Goal: Check status: Check status

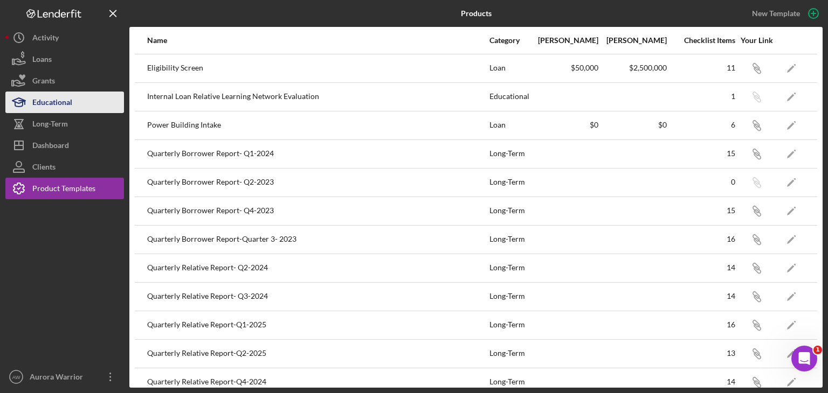
scroll to position [183, 0]
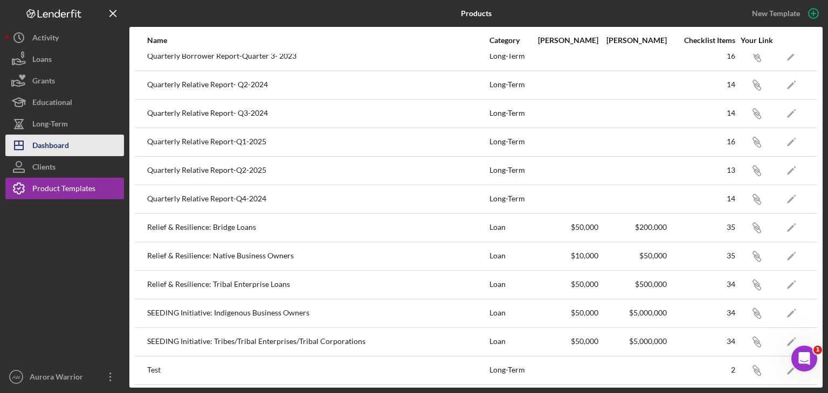
click at [56, 143] on div "Dashboard" at bounding box center [50, 147] width 37 height 24
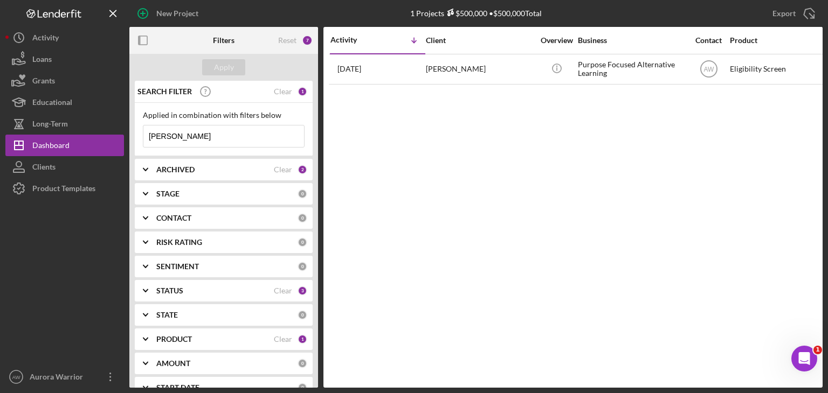
click at [196, 294] on div "STATUS" at bounding box center [214, 291] width 117 height 9
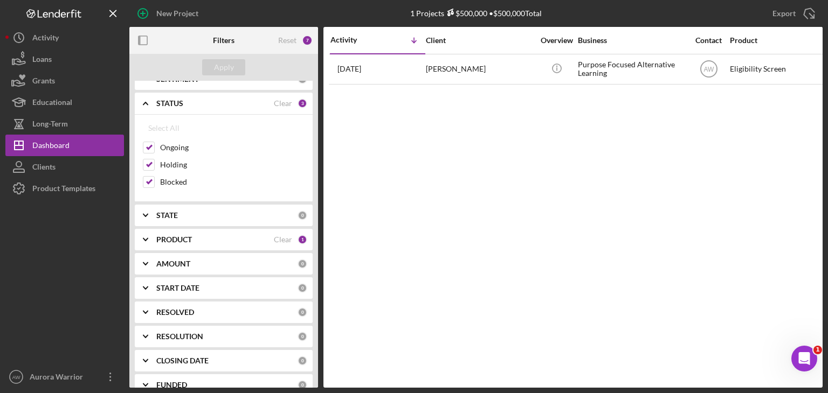
click at [175, 108] on div "STATUS Clear 3" at bounding box center [231, 104] width 151 height 22
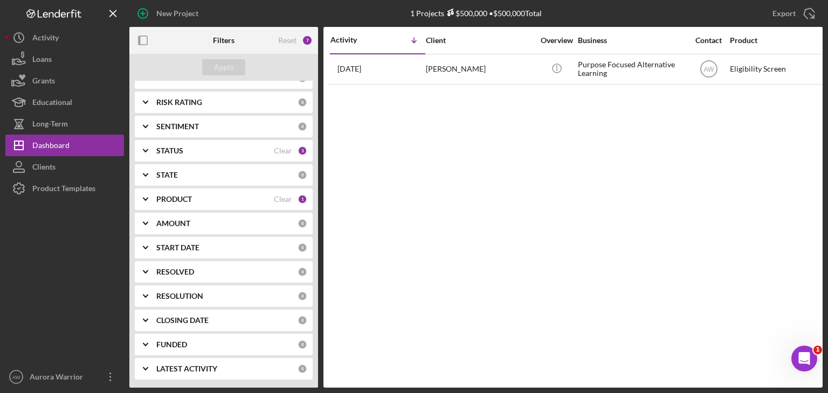
scroll to position [140, 0]
click at [201, 206] on div "PRODUCT Clear 1" at bounding box center [231, 200] width 151 height 22
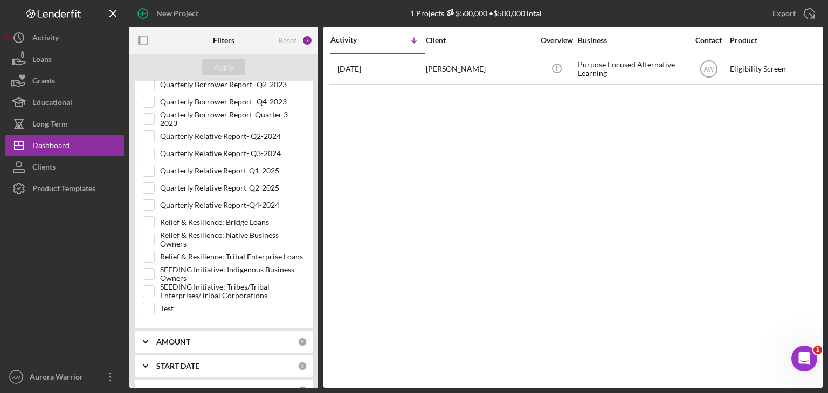
scroll to position [387, 0]
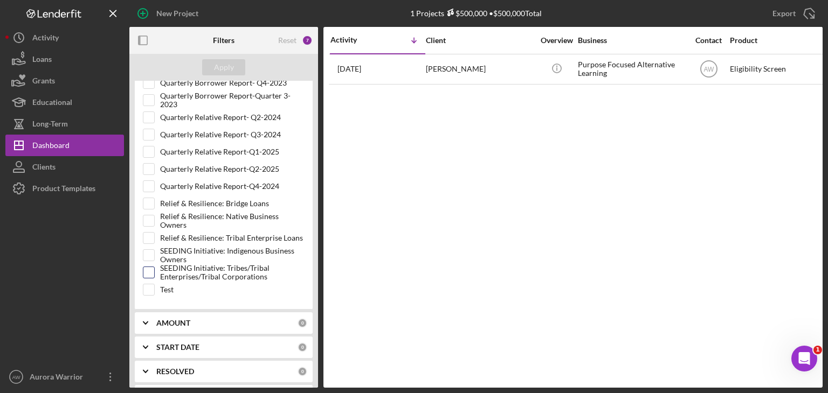
click at [149, 267] on input "SEEDING Initiative: Tribes/Tribal Enterprises/Tribal Corporations" at bounding box center [148, 272] width 11 height 11
checkbox input "true"
click at [465, 141] on div "Activity Icon/Table Sort Arrow Client Overview Business Contact Product Categor…" at bounding box center [572, 207] width 499 height 361
click at [214, 66] on div "Apply" at bounding box center [224, 67] width 20 height 16
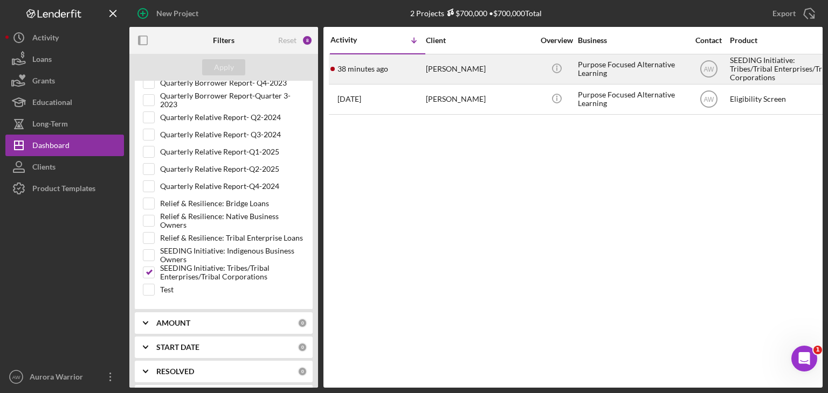
click at [451, 72] on div "[PERSON_NAME]" at bounding box center [480, 69] width 108 height 29
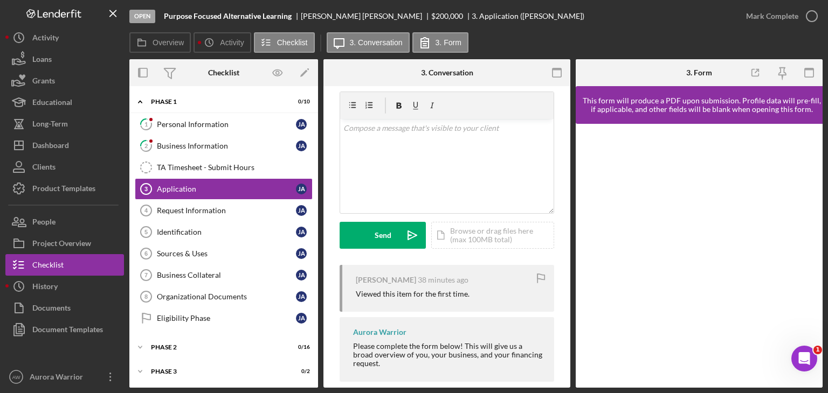
scroll to position [26, 0]
